Goal: Navigation & Orientation: Find specific page/section

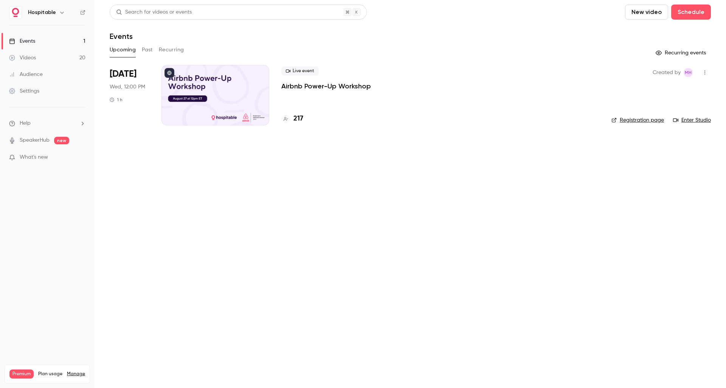
click at [643, 120] on link "Registration page" at bounding box center [637, 120] width 53 height 8
